Goal: Find specific page/section: Find specific page/section

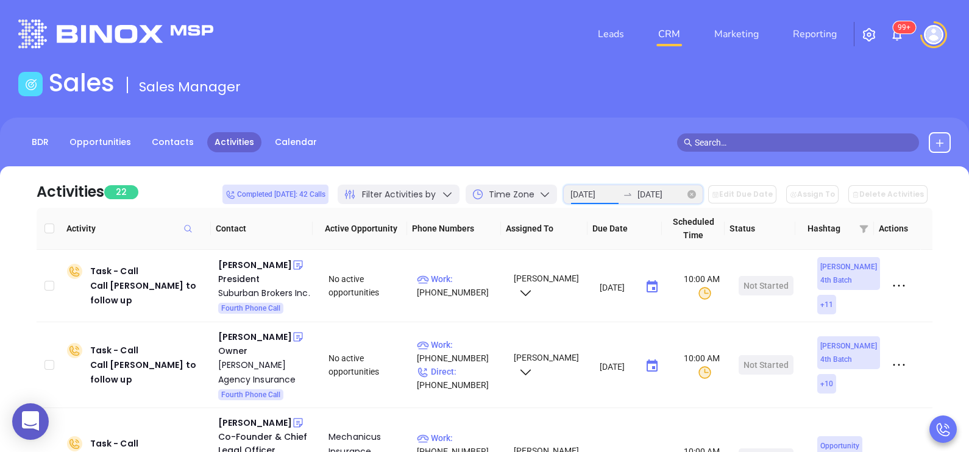
click at [616, 192] on input "[DATE]" at bounding box center [595, 194] width 48 height 13
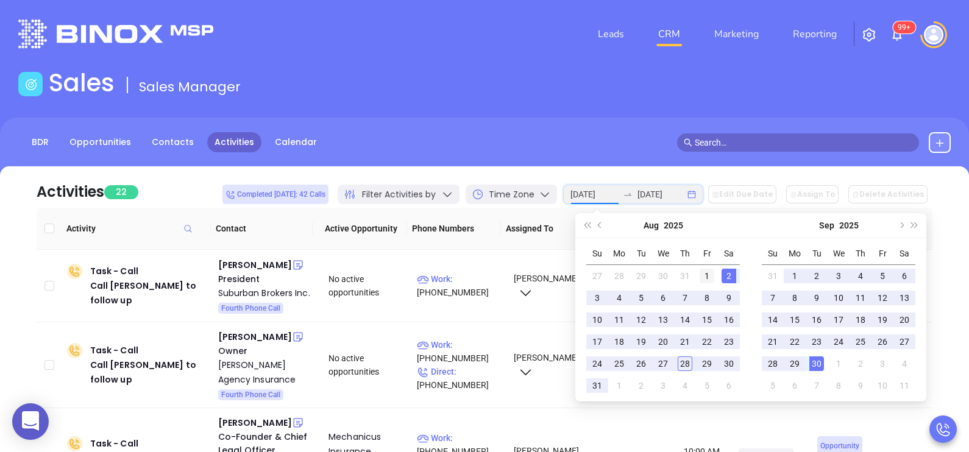
type input "[DATE]"
click at [711, 277] on div "1" at bounding box center [707, 276] width 15 height 15
type input "[DATE]"
click at [814, 366] on div "30" at bounding box center [817, 364] width 15 height 15
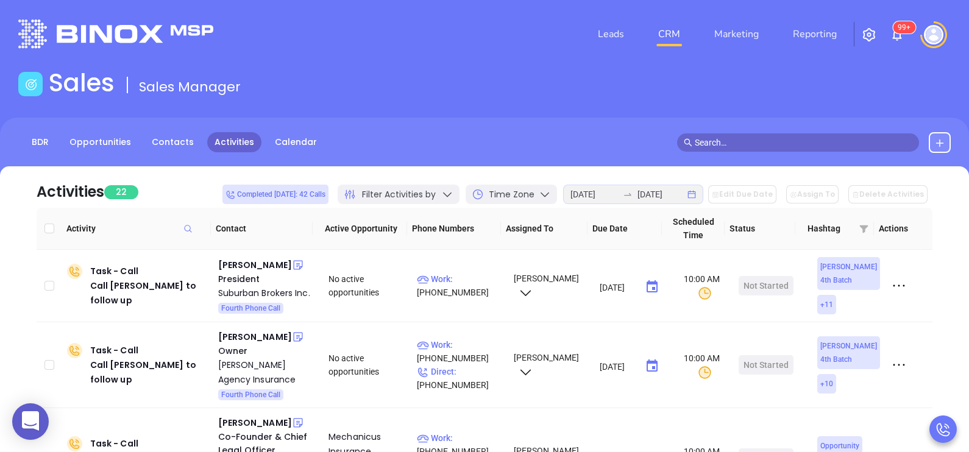
scroll to position [152, 0]
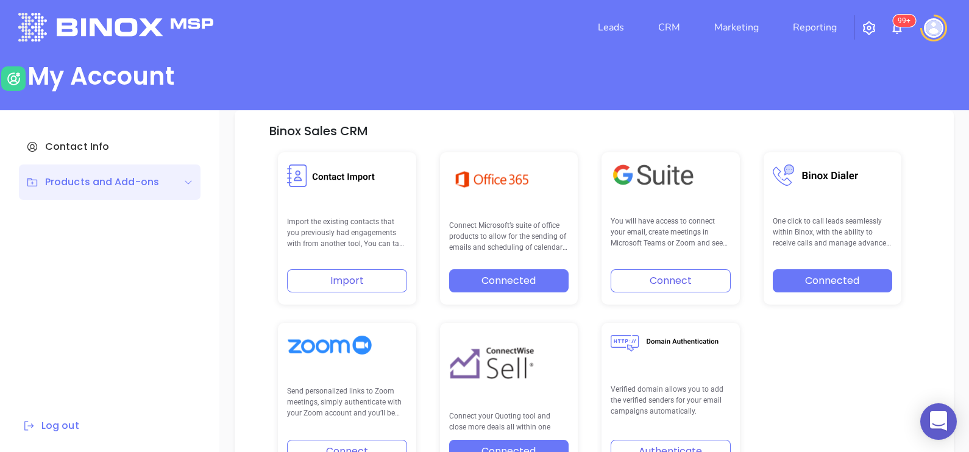
scroll to position [252, 0]
click at [667, 23] on link "CRM" at bounding box center [670, 27] width 32 height 24
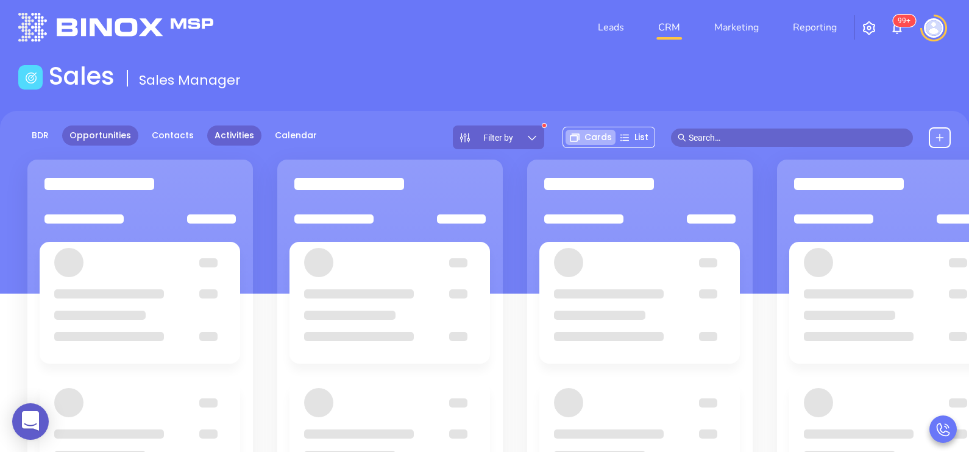
click at [234, 130] on link "Activities" at bounding box center [234, 136] width 54 height 20
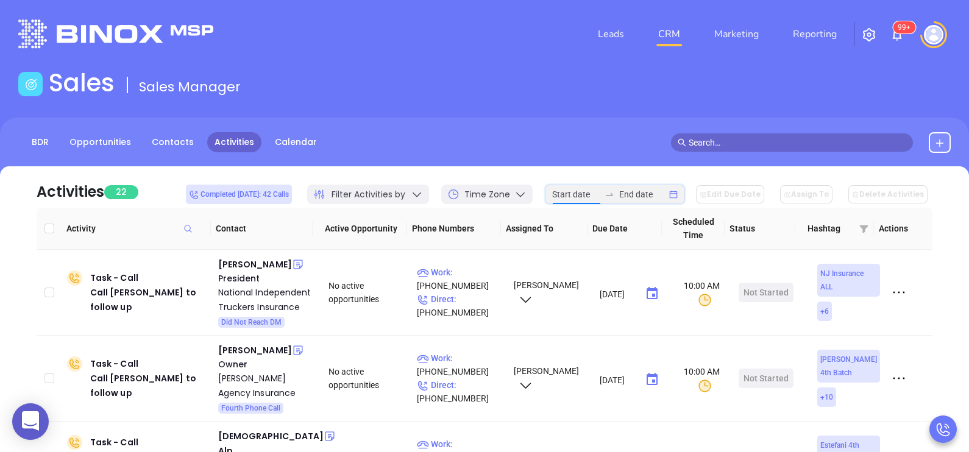
click at [584, 190] on input at bounding box center [576, 194] width 48 height 13
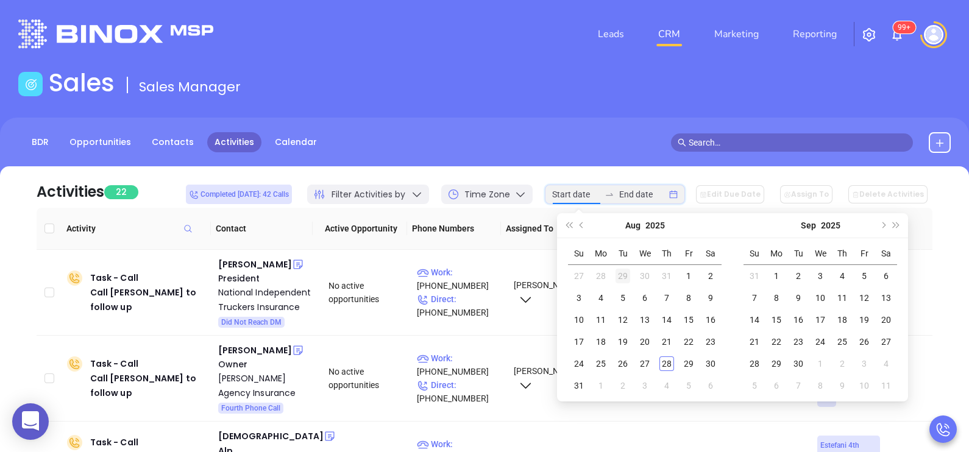
type input "2025-07-29"
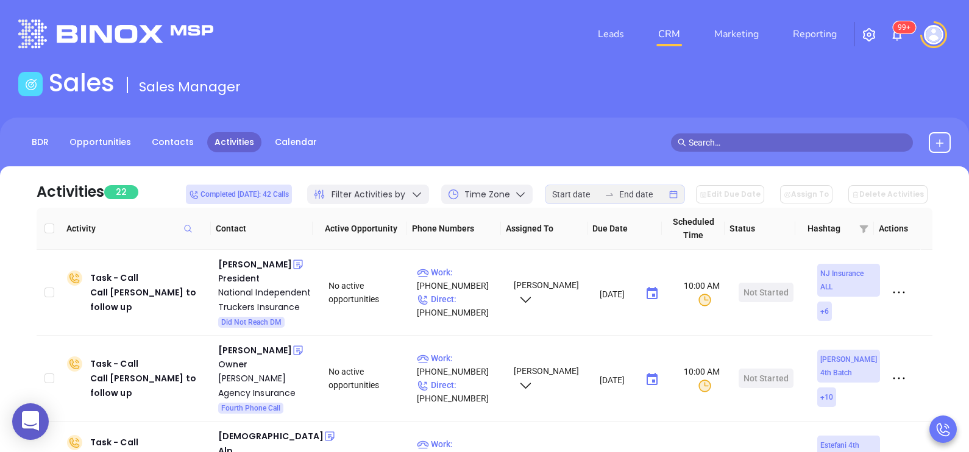
click at [577, 120] on div "BDR Opportunities Contacts Activities Calendar" at bounding box center [484, 148] width 969 height 61
click at [268, 147] on link "Calendar" at bounding box center [296, 142] width 57 height 20
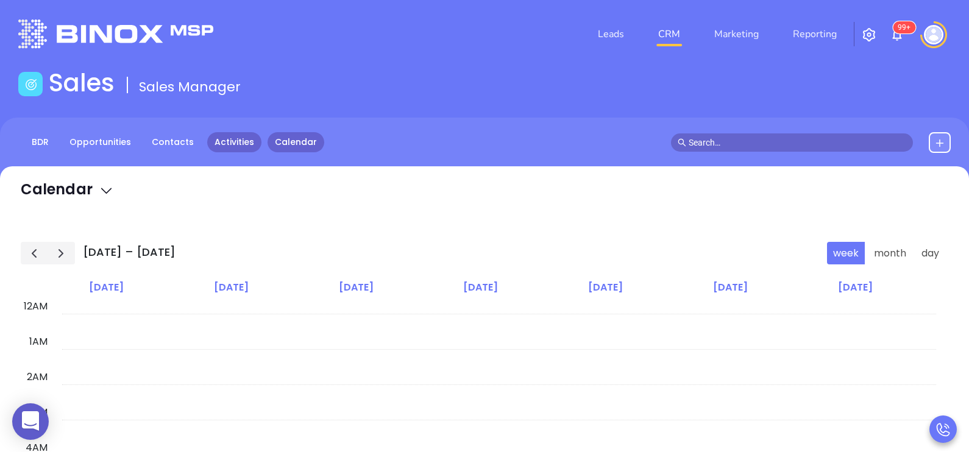
scroll to position [213, 0]
click at [241, 145] on link "Activities" at bounding box center [234, 142] width 54 height 20
